Goal: Obtain resource: Obtain resource

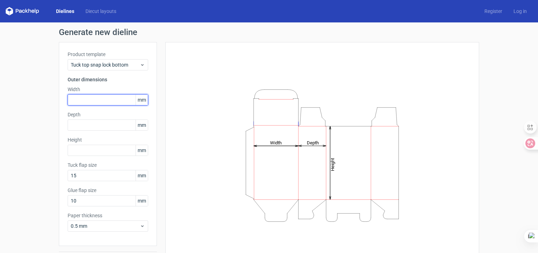
click at [92, 101] on input "text" at bounding box center [108, 99] width 81 height 11
type input "150"
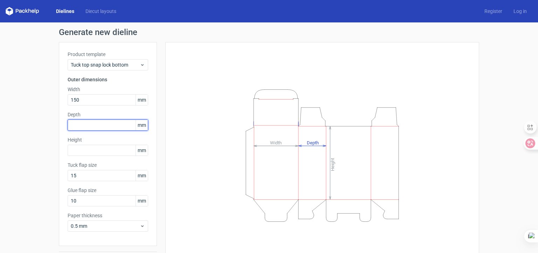
click at [89, 126] on input "text" at bounding box center [108, 124] width 81 height 11
type input "50"
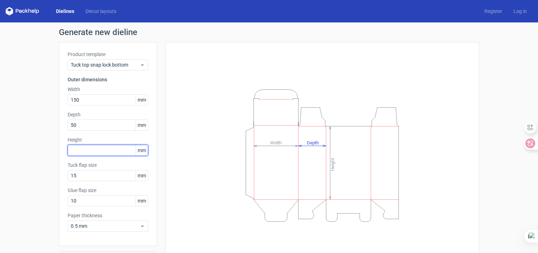
click at [90, 149] on input "text" at bounding box center [108, 150] width 81 height 11
type input "205"
click at [60, 151] on div "Product template Tuck top snap lock bottom Outer dimensions Width 150 mm Depth …" at bounding box center [108, 144] width 98 height 204
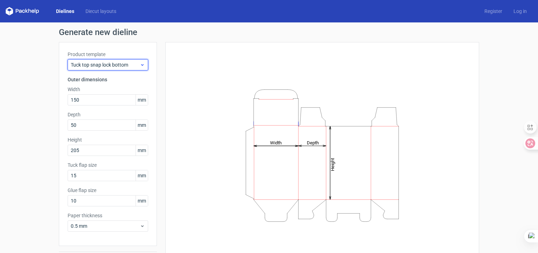
click at [96, 68] on span "Tuck top snap lock bottom" at bounding box center [105, 64] width 69 height 7
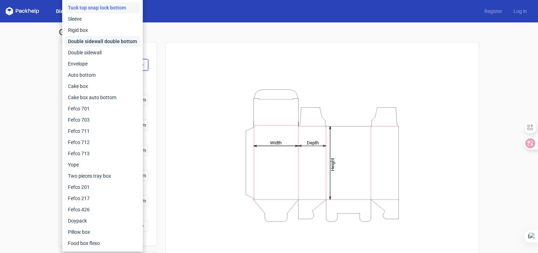
click at [94, 44] on div "Double sidewall double bottom" at bounding box center [102, 41] width 75 height 11
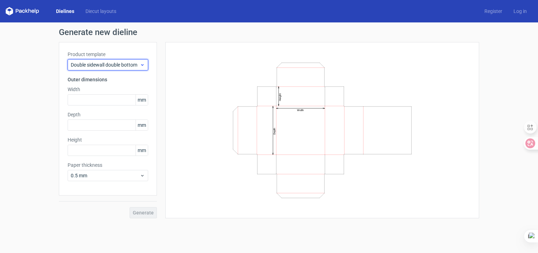
click at [102, 65] on span "Double sidewall double bottom" at bounding box center [105, 64] width 69 height 7
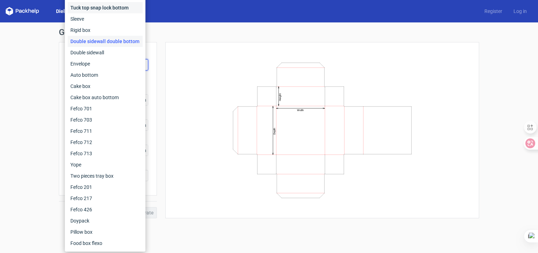
click at [92, 10] on div "Tuck top snap lock bottom" at bounding box center [105, 7] width 75 height 11
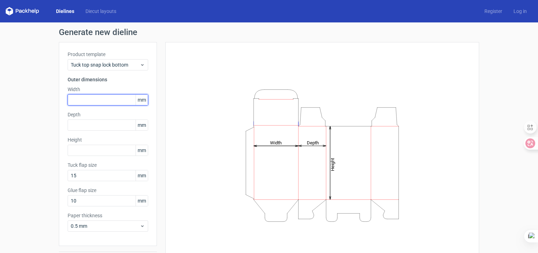
click at [106, 100] on input "text" at bounding box center [108, 99] width 81 height 11
type input "150"
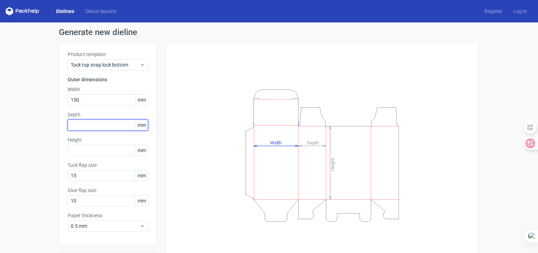
click at [87, 124] on input "text" at bounding box center [108, 124] width 81 height 11
type input "50"
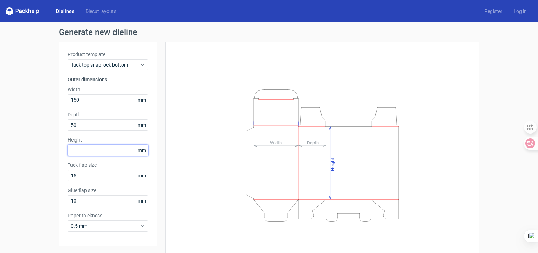
click at [89, 151] on input "text" at bounding box center [108, 150] width 81 height 11
type input "205"
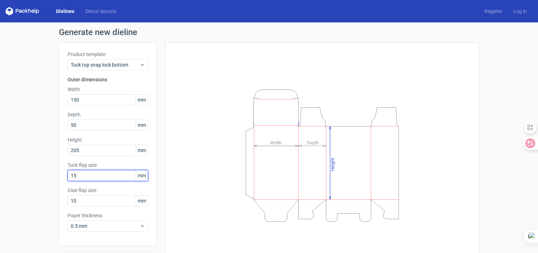
click at [91, 174] on input "15" at bounding box center [108, 175] width 81 height 11
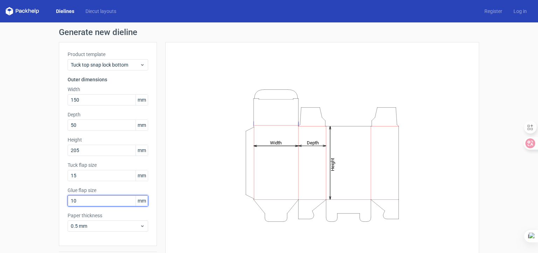
click at [88, 201] on input "10" at bounding box center [108, 200] width 81 height 11
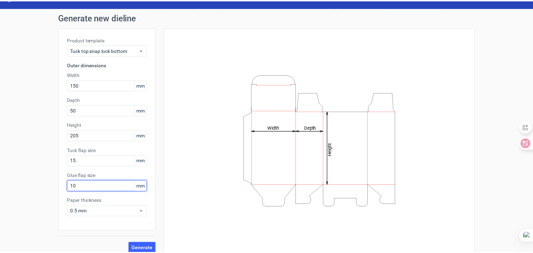
scroll to position [21, 0]
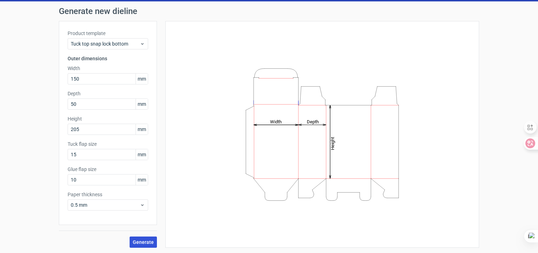
click at [138, 241] on span "Generate" at bounding box center [143, 242] width 21 height 5
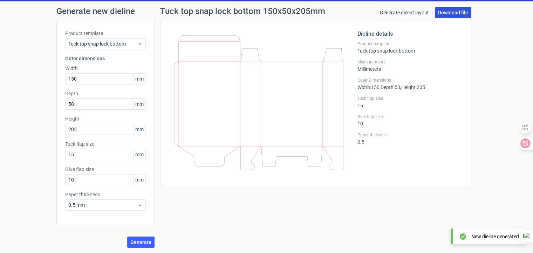
click at [446, 14] on link "Download file" at bounding box center [453, 12] width 36 height 11
